Goal: Find specific page/section: Find specific page/section

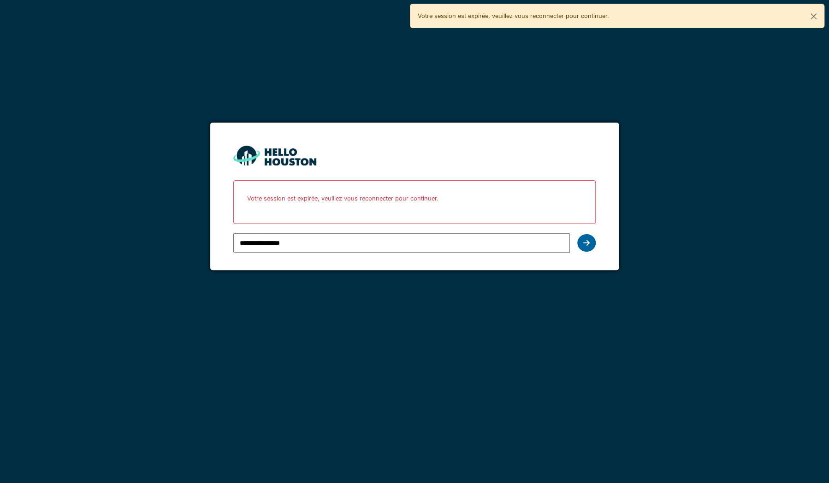
click at [585, 243] on icon at bounding box center [586, 242] width 6 height 7
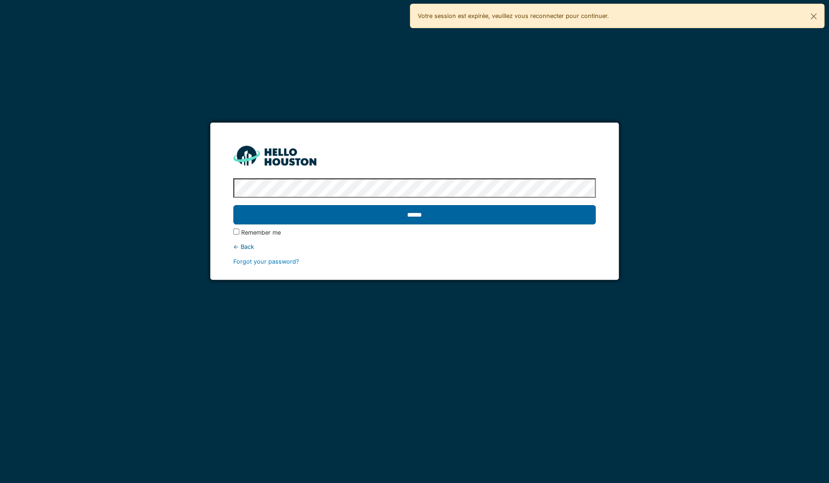
click at [466, 211] on input "******" at bounding box center [414, 214] width 362 height 19
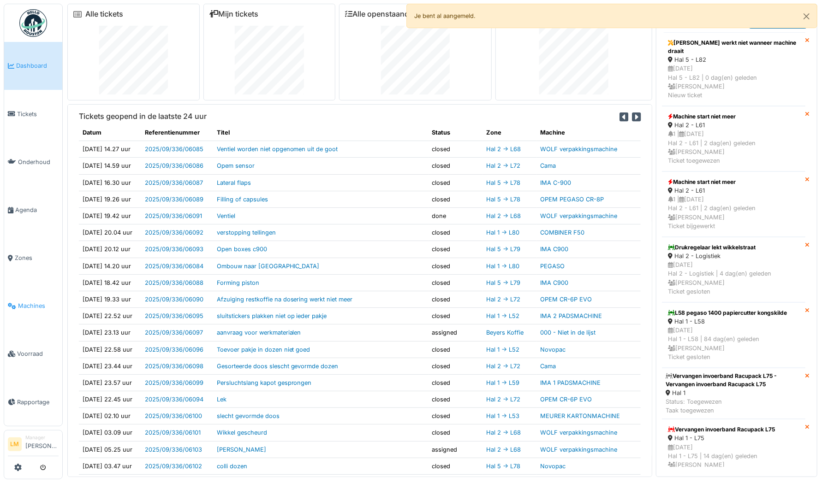
click at [25, 294] on link "Machines" at bounding box center [33, 306] width 58 height 48
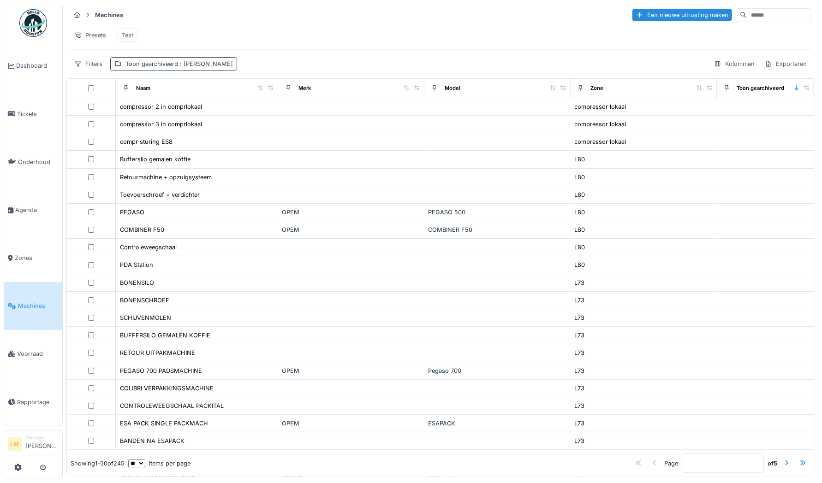
click at [158, 68] on div "Toon gearchiveerd : [PERSON_NAME]" at bounding box center [178, 63] width 107 height 9
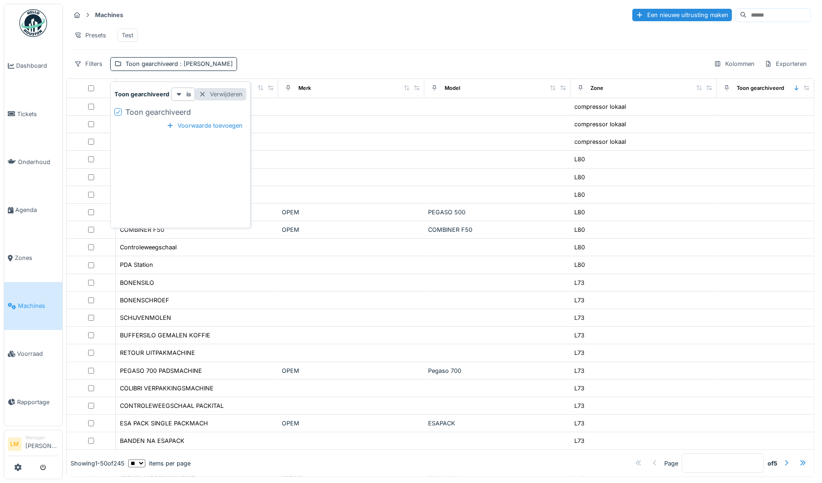
click at [215, 94] on div "Verwijderen" at bounding box center [220, 94] width 51 height 12
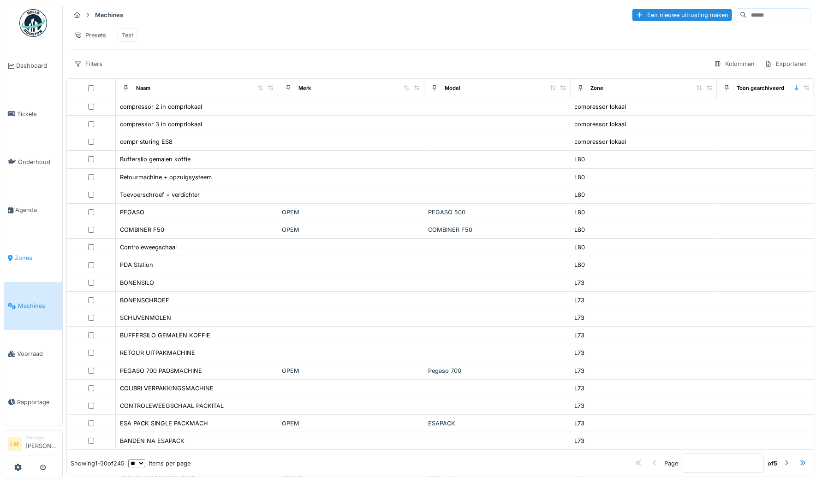
click at [10, 261] on link "Zones" at bounding box center [33, 258] width 58 height 48
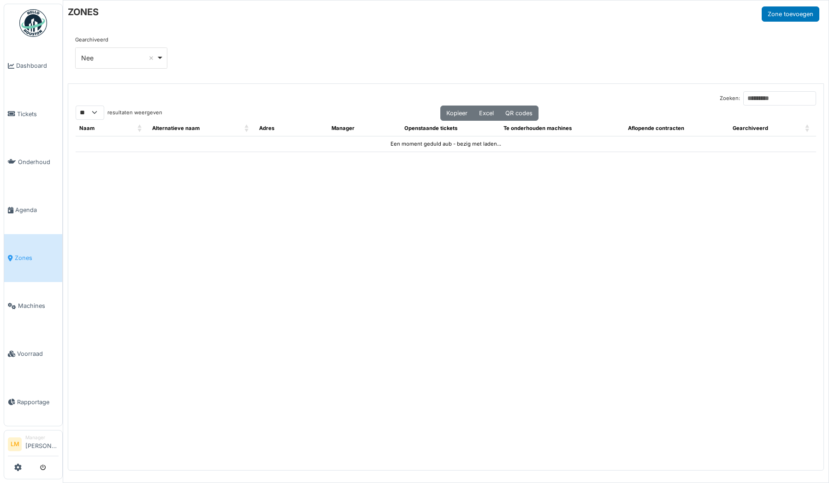
select select "**"
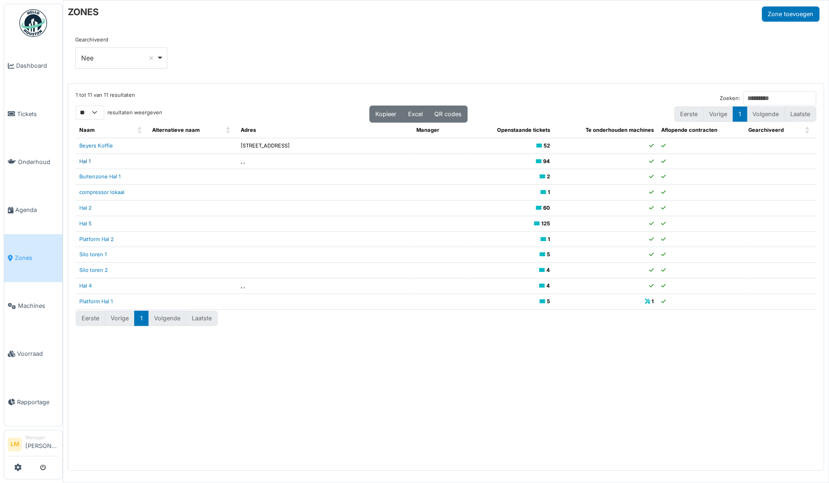
click at [87, 160] on link "Hal 1" at bounding box center [85, 161] width 12 height 6
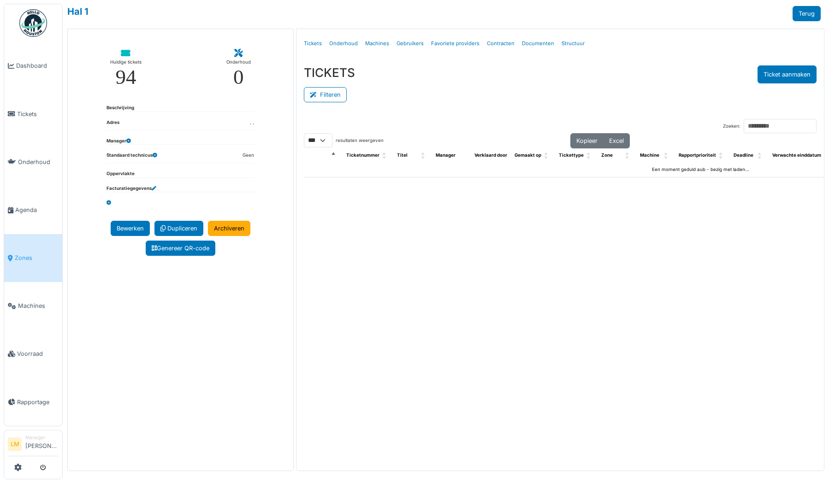
select select "***"
click at [569, 41] on link "Structuur" at bounding box center [573, 44] width 30 height 22
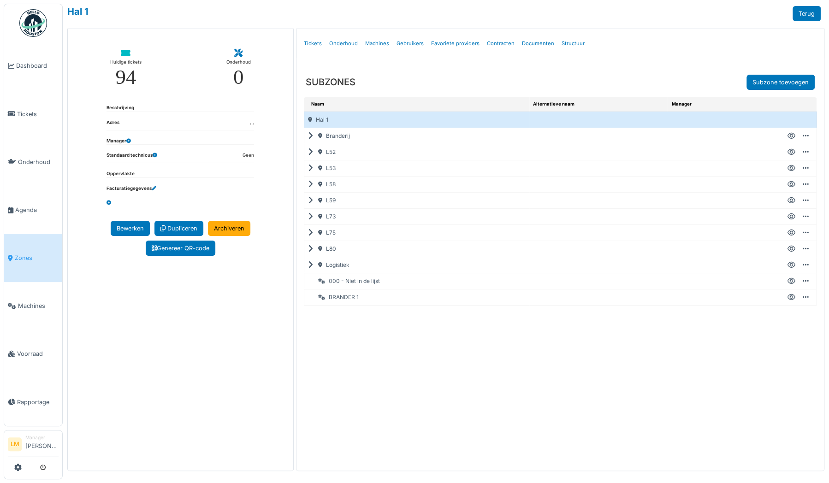
click at [308, 233] on icon at bounding box center [312, 233] width 9 height 0
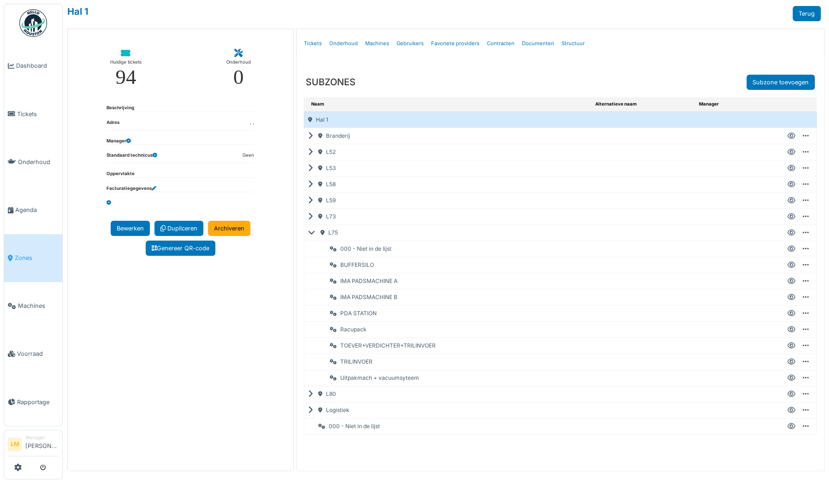
click at [310, 152] on icon at bounding box center [312, 152] width 9 height 0
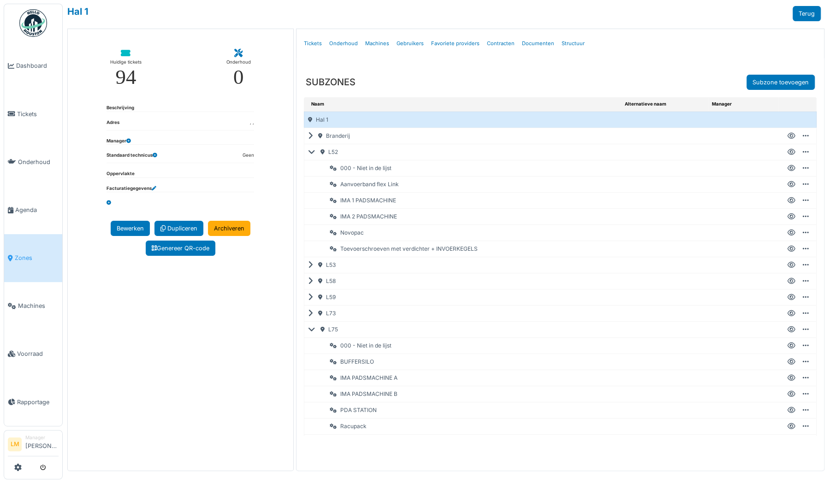
click at [309, 265] on icon at bounding box center [312, 265] width 9 height 0
click at [313, 152] on icon at bounding box center [313, 152] width 11 height 0
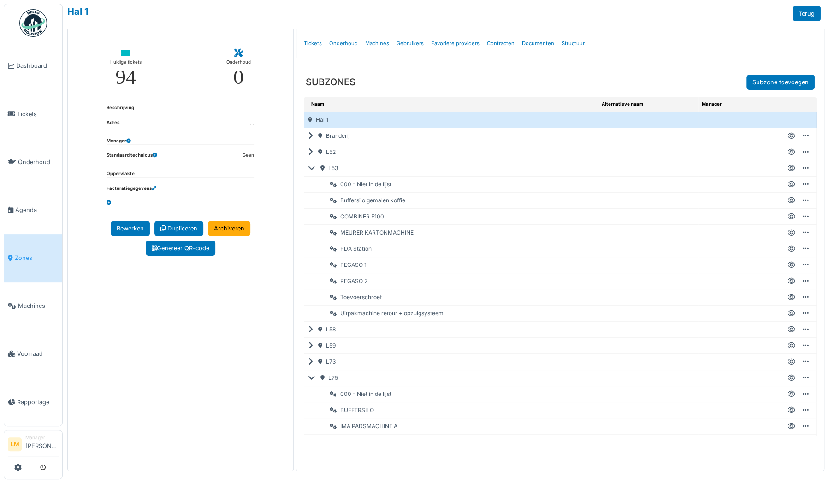
click at [312, 169] on icon at bounding box center [313, 168] width 11 height 0
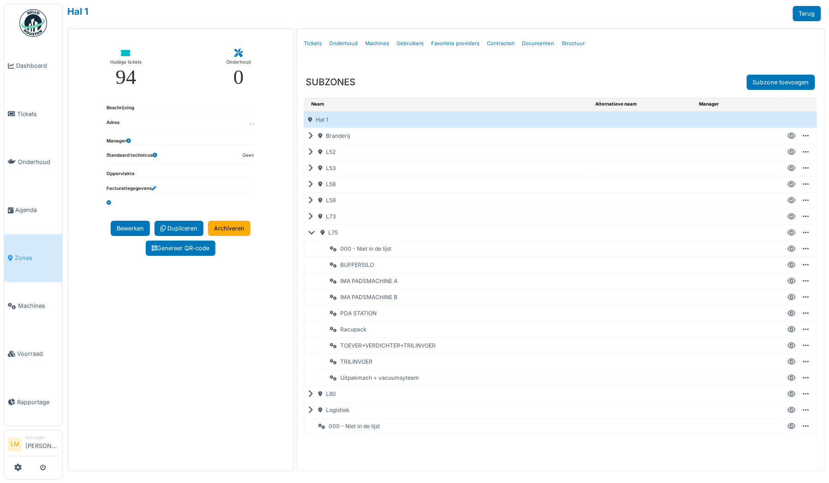
click at [312, 235] on div "L75" at bounding box center [447, 233] width 287 height 16
click at [311, 233] on icon at bounding box center [313, 233] width 11 height 0
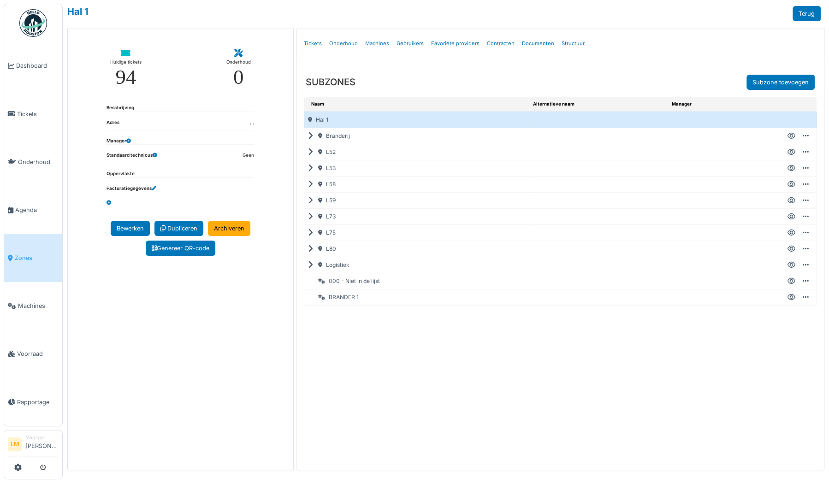
click at [311, 136] on icon at bounding box center [312, 136] width 9 height 0
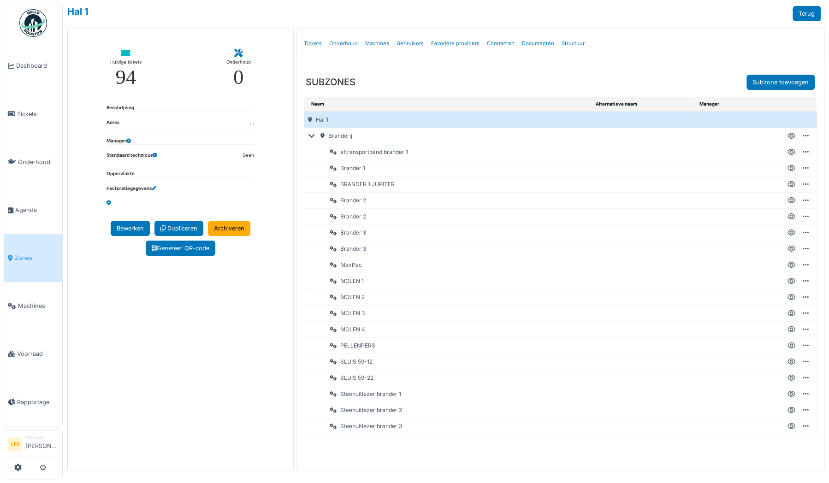
click at [308, 136] on icon at bounding box center [313, 136] width 11 height 0
